Goal: Task Accomplishment & Management: Use online tool/utility

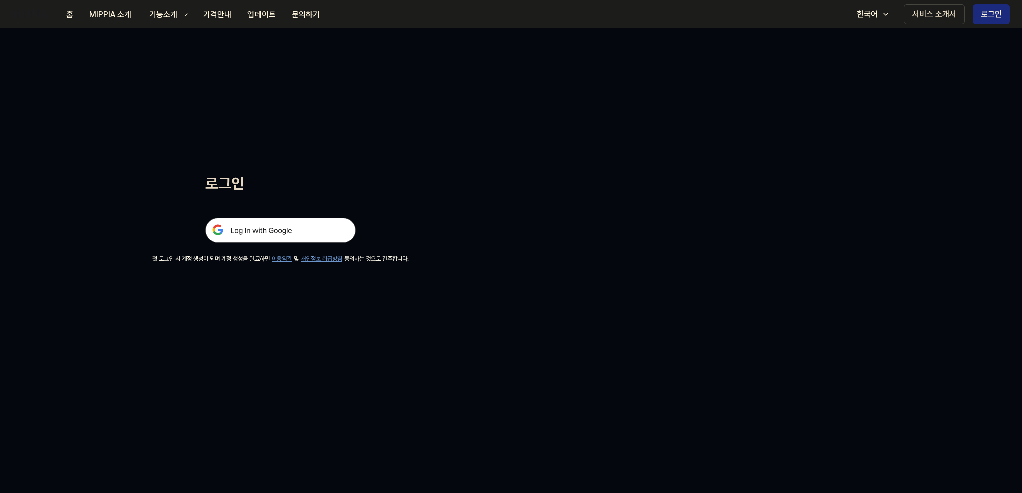
click at [271, 239] on img at bounding box center [280, 229] width 150 height 25
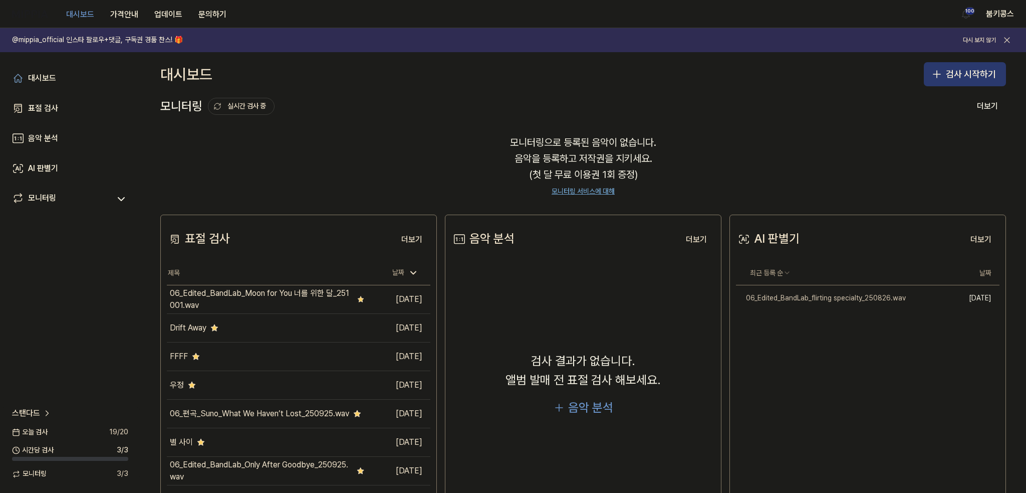
click at [958, 76] on button "검사 시작하기" at bounding box center [965, 74] width 82 height 24
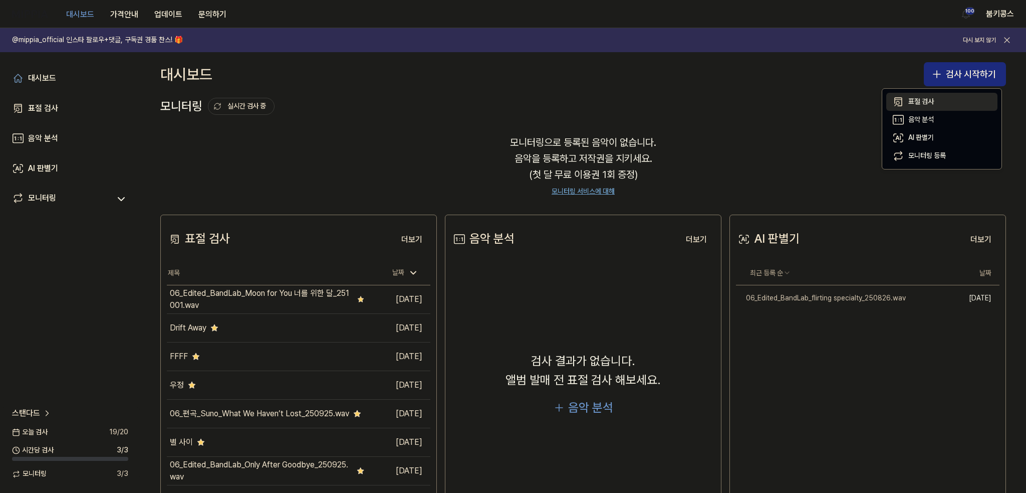
click at [945, 97] on button "표절 검사" at bounding box center [941, 102] width 111 height 18
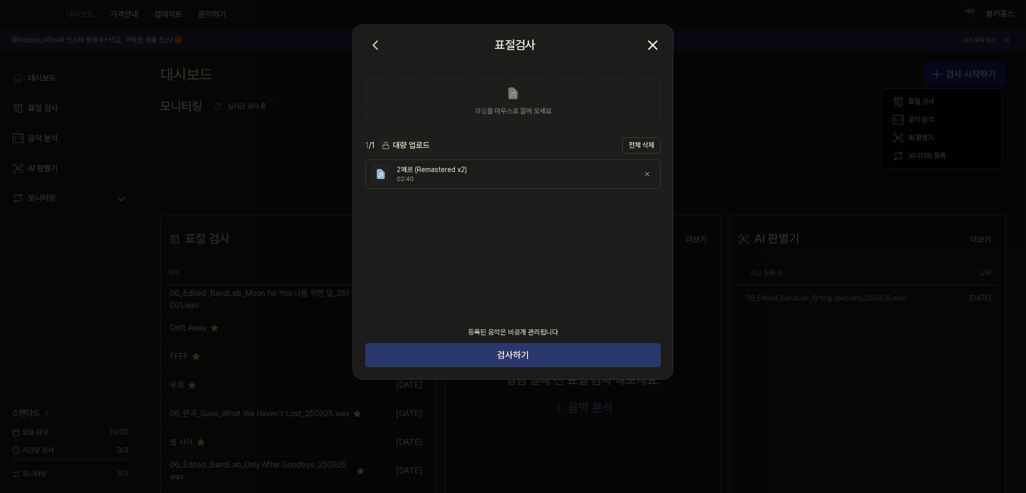
click at [539, 360] on button "검사하기" at bounding box center [513, 355] width 296 height 24
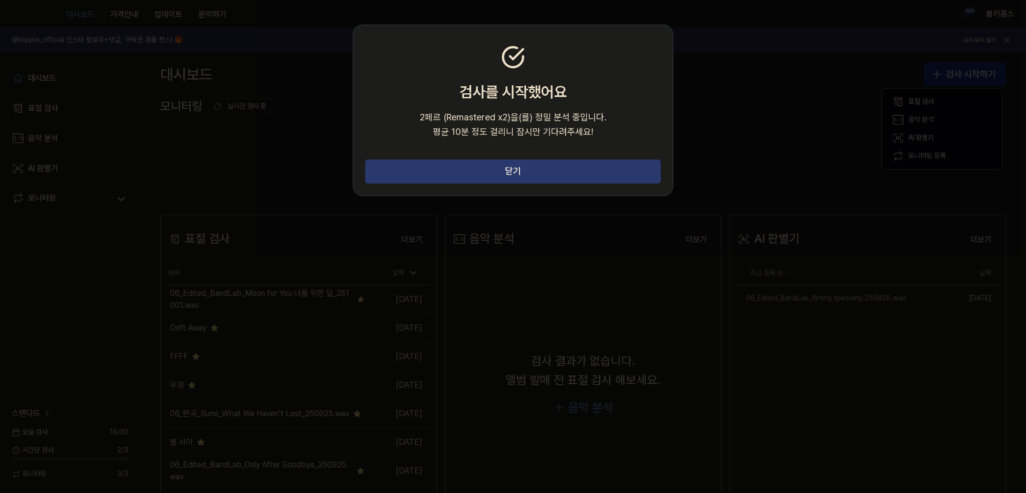
click at [602, 171] on button "닫기" at bounding box center [513, 171] width 296 height 24
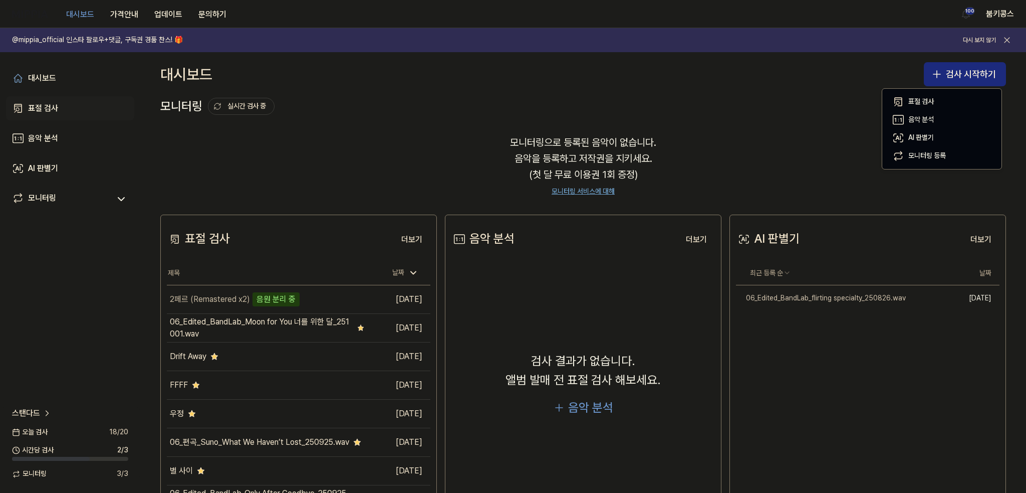
click at [71, 102] on link "표절 검사" at bounding box center [70, 108] width 128 height 24
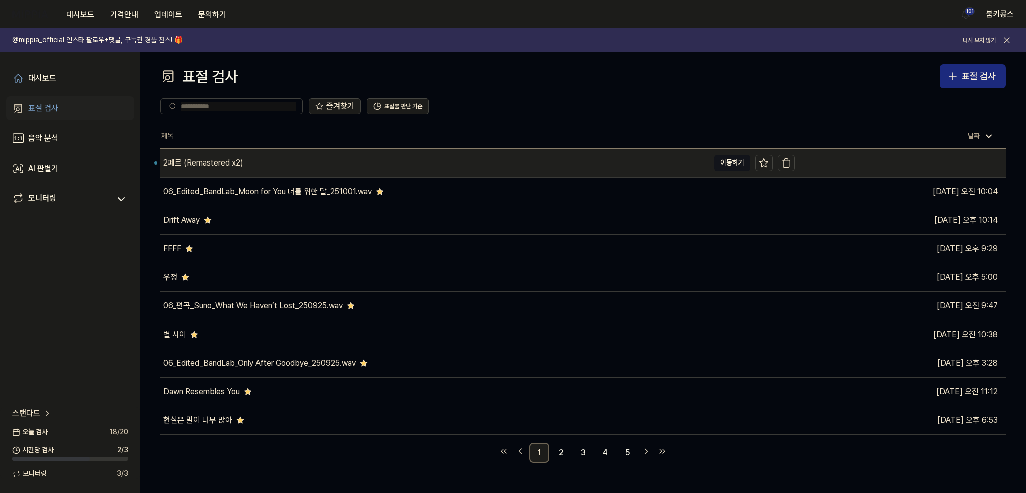
click at [285, 164] on div "2페르 (Remastered x2)" at bounding box center [434, 163] width 549 height 28
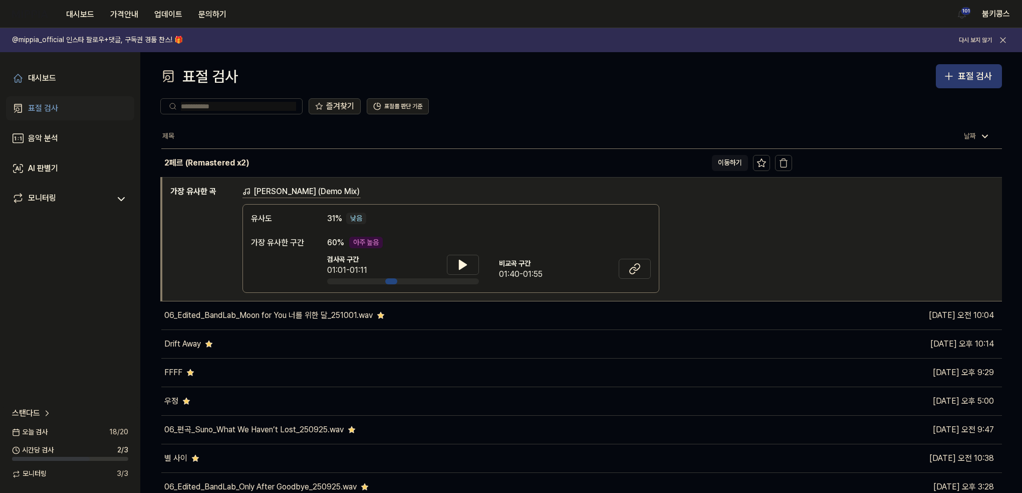
click at [963, 76] on div "표절 검사" at bounding box center [975, 76] width 34 height 15
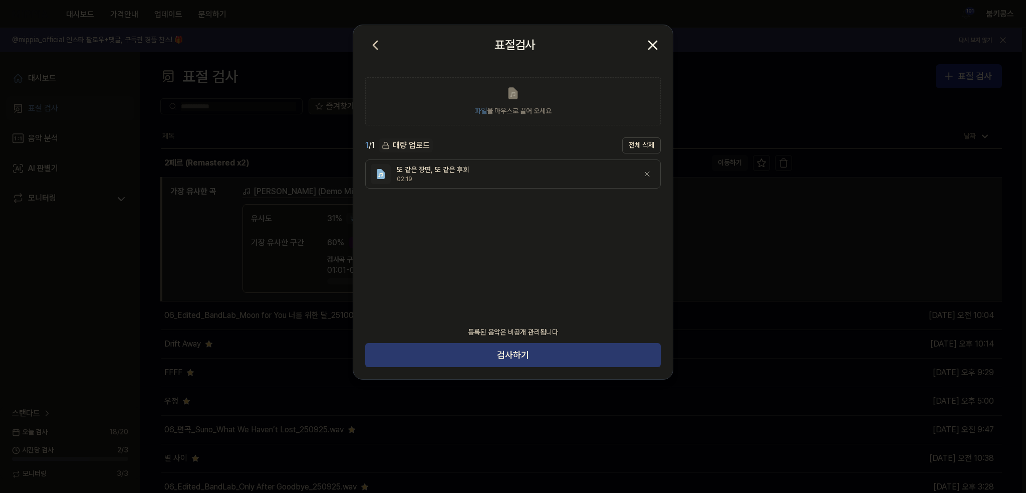
click at [501, 357] on button "검사하기" at bounding box center [513, 355] width 296 height 24
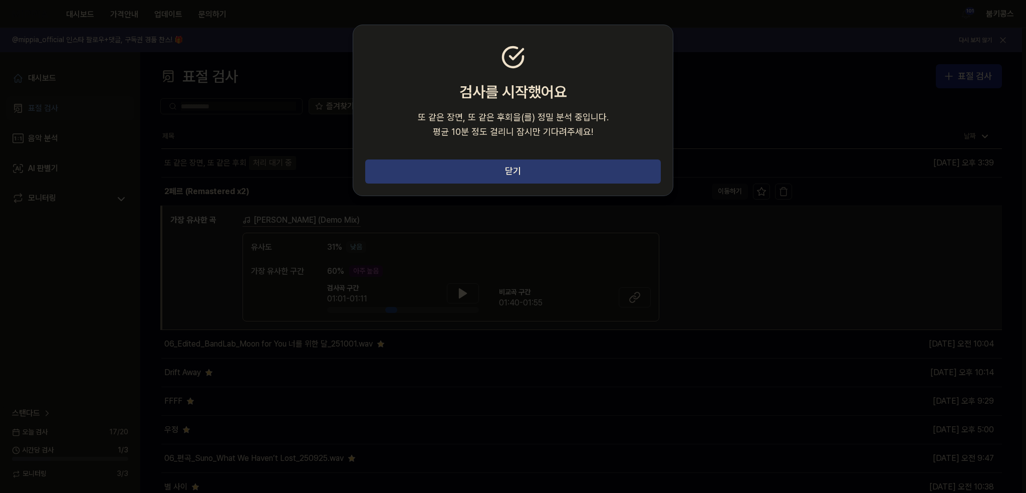
click at [608, 176] on button "닫기" at bounding box center [513, 171] width 296 height 24
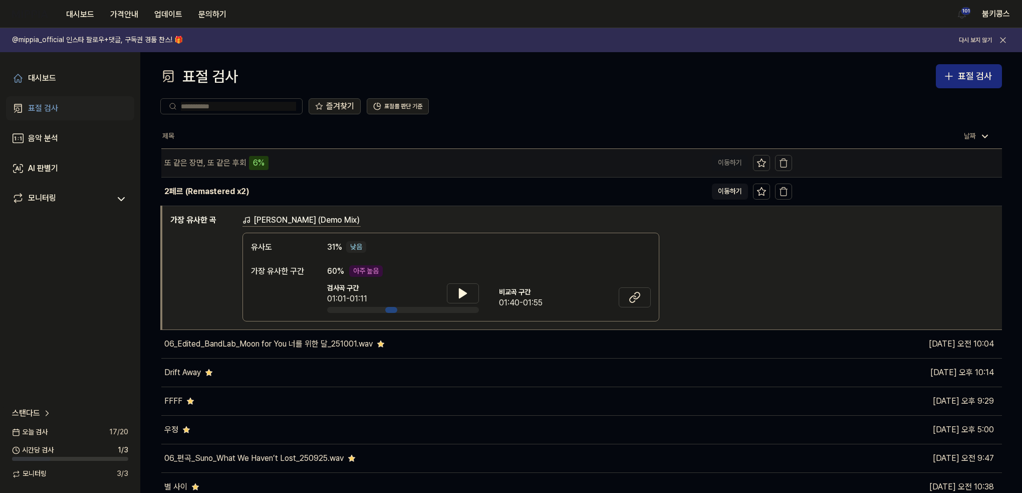
click at [295, 170] on div "또 같은 장면, 또 같은 후회 6%" at bounding box center [434, 163] width 546 height 28
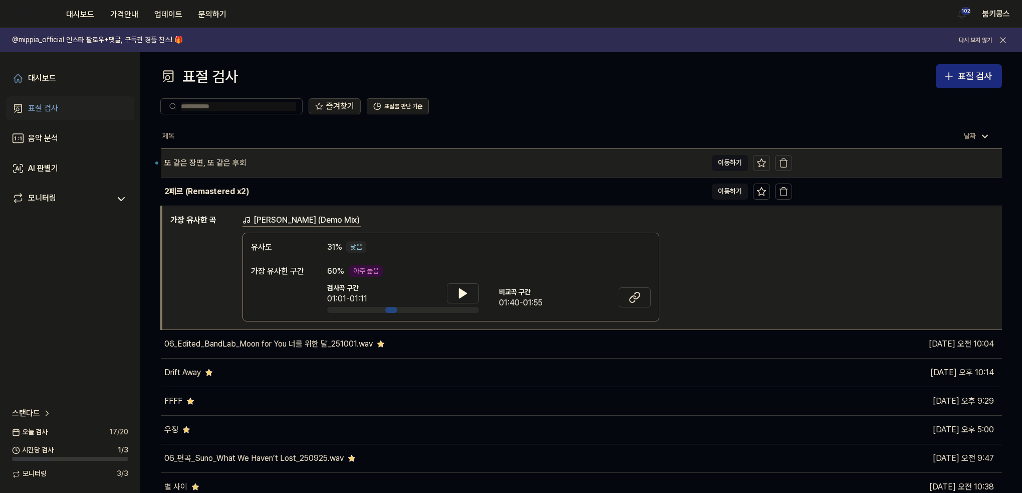
click at [276, 158] on div "또 같은 장면, 또 같은 후회" at bounding box center [434, 163] width 546 height 28
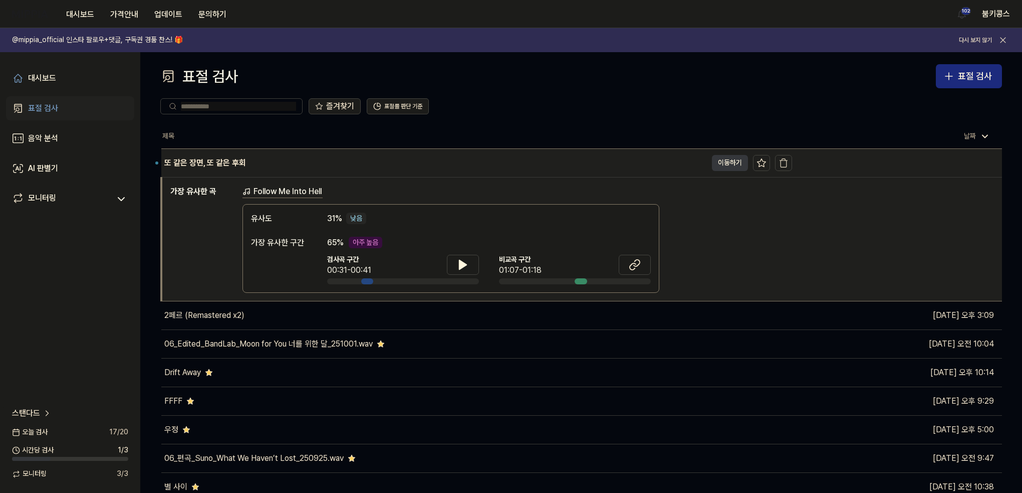
click at [725, 165] on button "이동하기" at bounding box center [730, 163] width 36 height 16
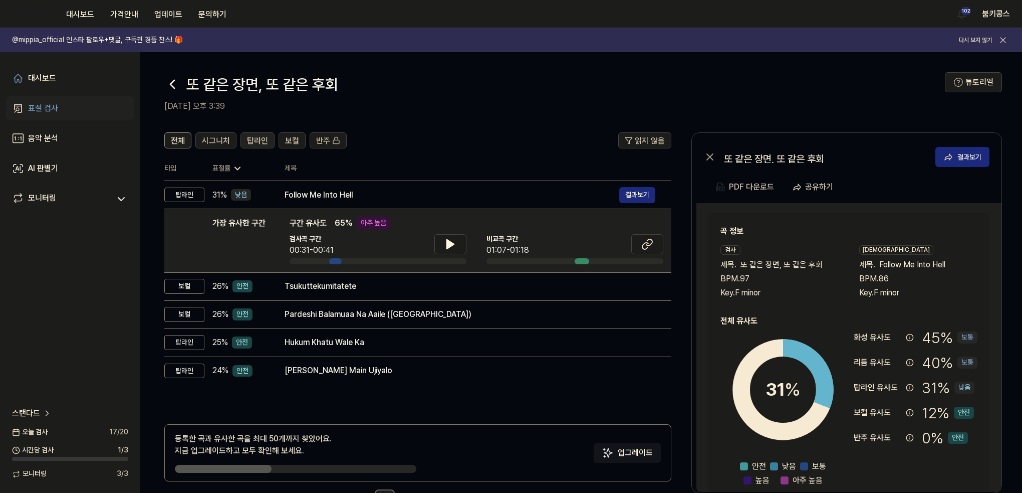
click at [260, 135] on span "탑라인" at bounding box center [257, 141] width 21 height 12
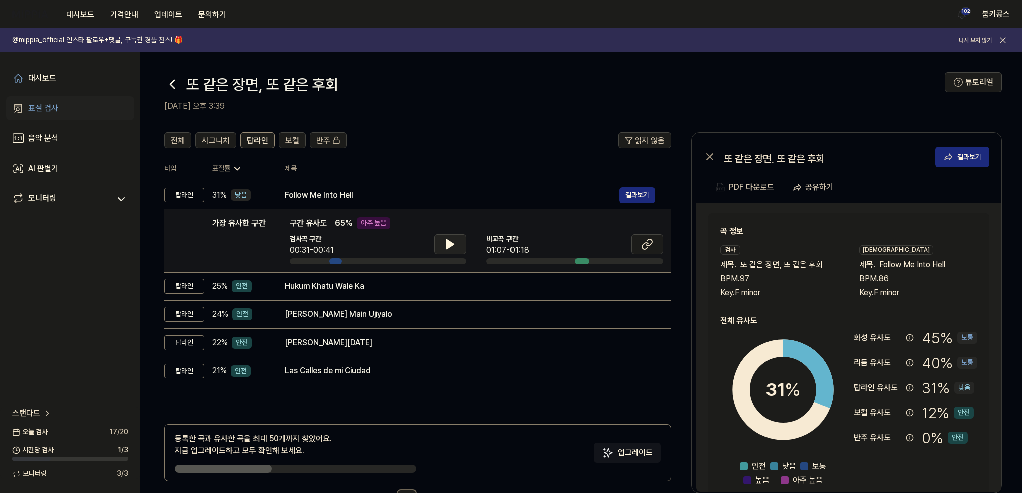
click at [441, 242] on button at bounding box center [450, 244] width 32 height 20
click at [641, 244] on icon at bounding box center [647, 244] width 12 height 12
click at [458, 246] on button at bounding box center [450, 244] width 32 height 20
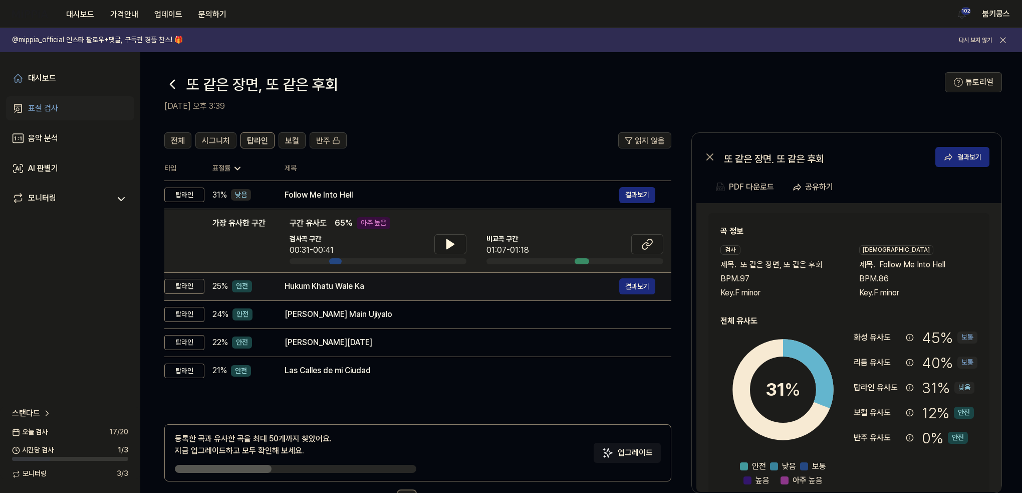
click at [453, 284] on div "Hukum Khatu Wale Ka" at bounding box center [452, 286] width 335 height 12
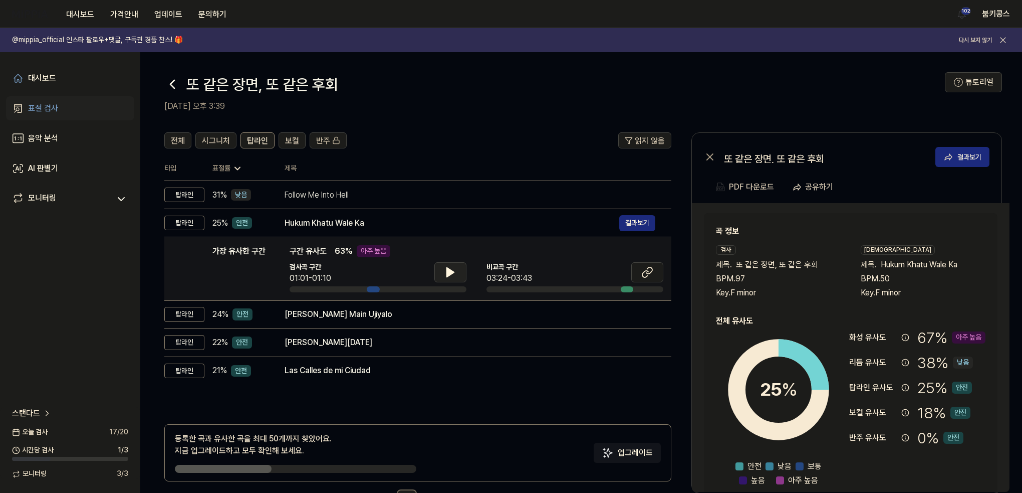
click at [443, 270] on button at bounding box center [450, 272] width 32 height 20
click at [447, 272] on icon at bounding box center [448, 272] width 2 height 8
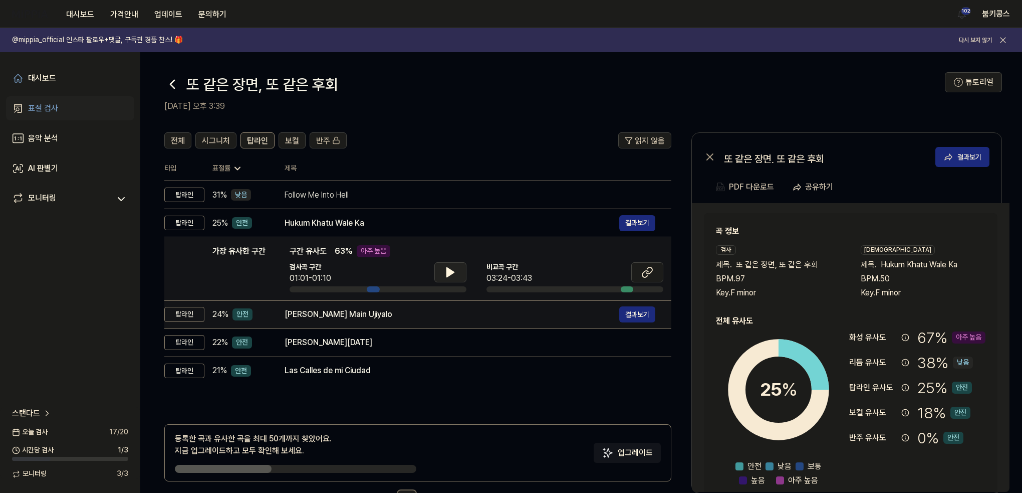
click at [425, 313] on div "Devi Thare Dewal Main Ujiyalo" at bounding box center [452, 314] width 335 height 12
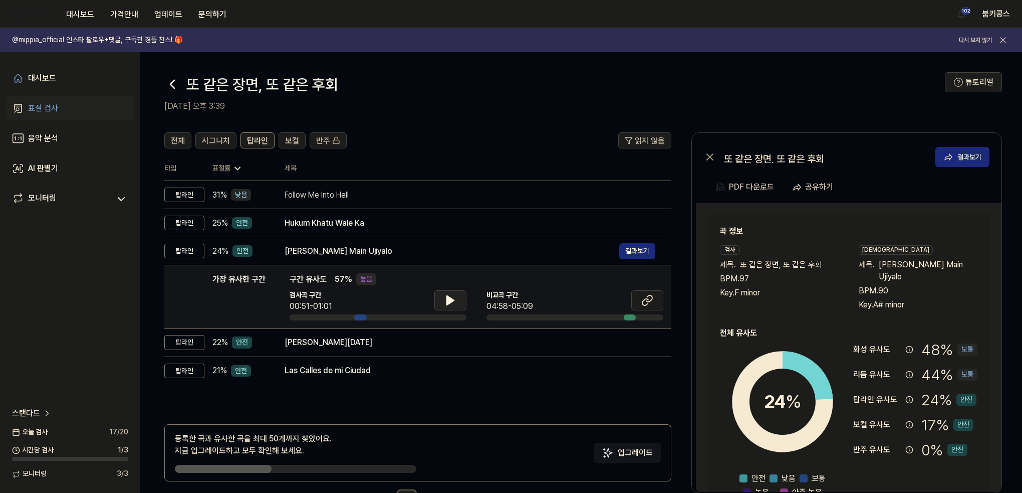
click at [454, 299] on icon at bounding box center [450, 300] width 12 height 12
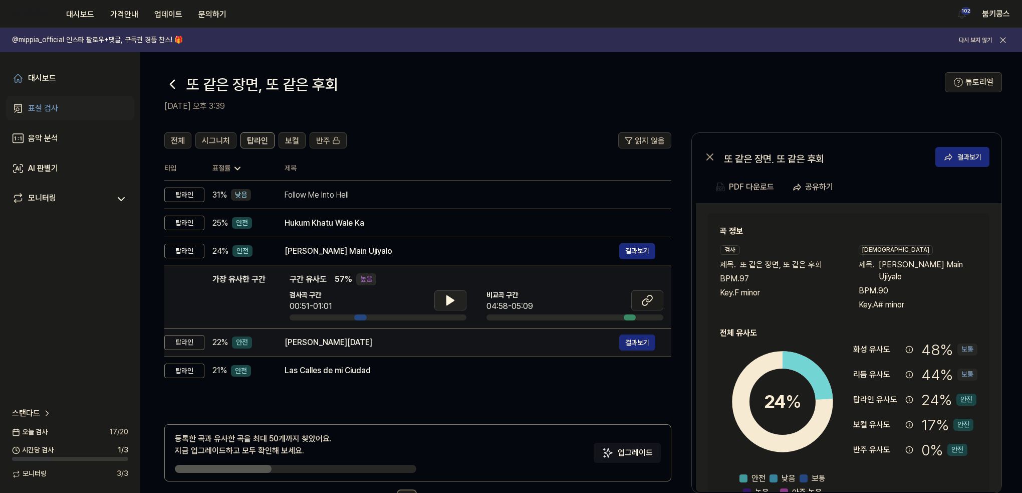
click at [421, 345] on div "Raur Kaniya Raja Ji" at bounding box center [452, 342] width 335 height 12
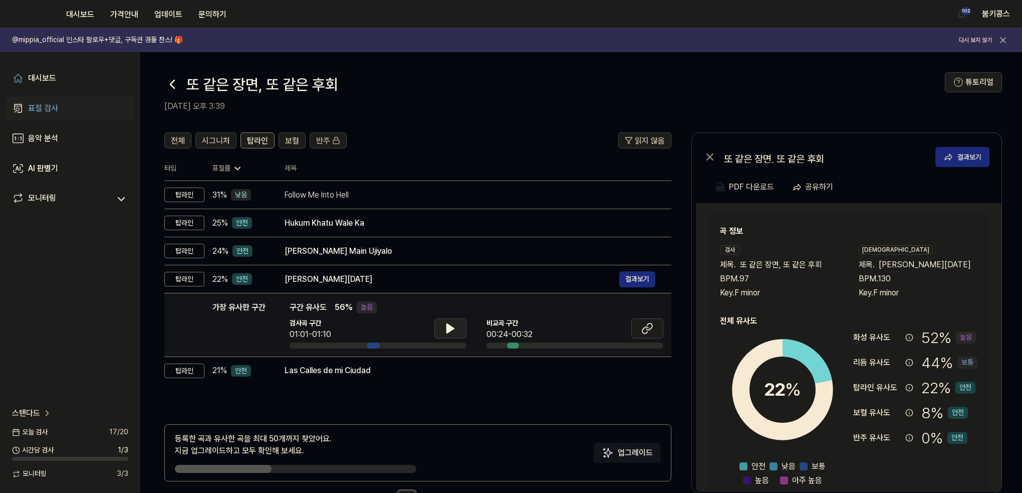
click at [452, 328] on icon at bounding box center [450, 328] width 7 height 9
click at [452, 328] on icon at bounding box center [452, 328] width 2 height 8
click at [170, 76] on icon at bounding box center [172, 84] width 16 height 16
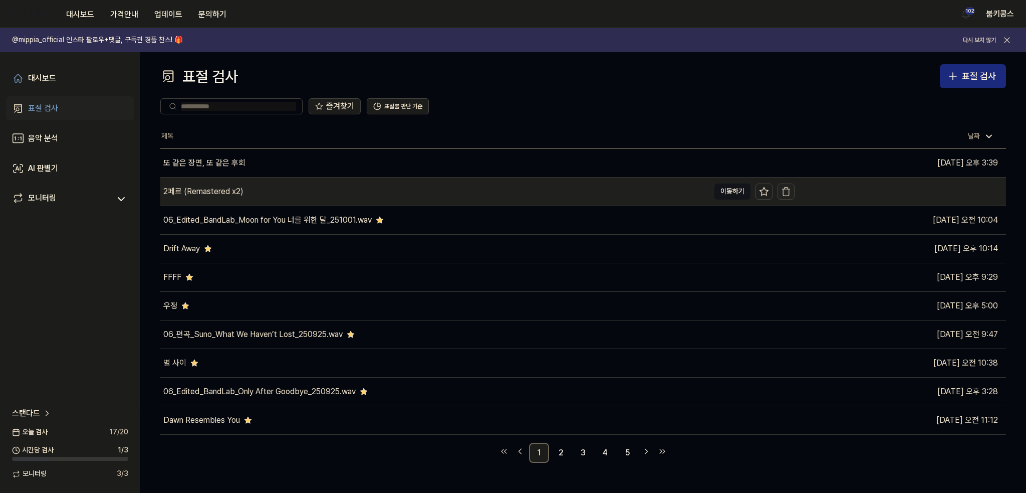
click at [790, 189] on icon "button" at bounding box center [786, 191] width 10 height 10
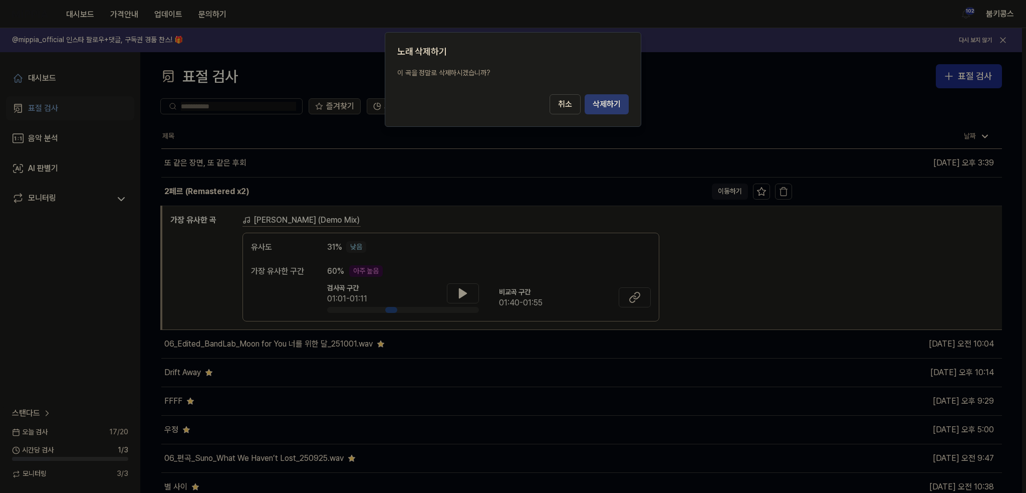
click at [609, 106] on button "삭제하기" at bounding box center [607, 104] width 44 height 20
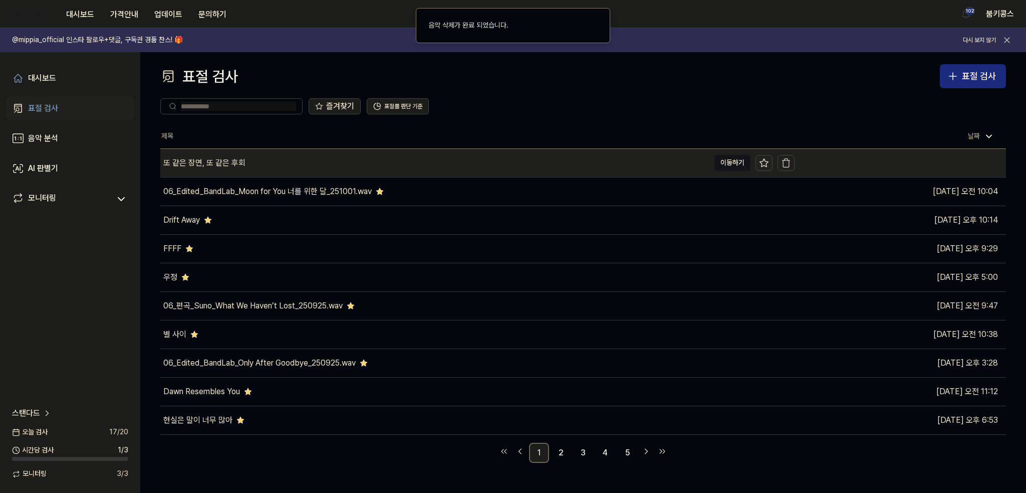
click at [760, 160] on icon at bounding box center [764, 163] width 10 height 10
click at [730, 162] on button "이동하기" at bounding box center [733, 163] width 36 height 16
